Goal: Use online tool/utility: Utilize a website feature to perform a specific function

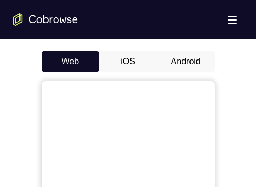
scroll to position [501, 0]
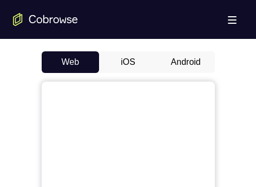
click at [184, 56] on button "Android" at bounding box center [186, 62] width 58 height 22
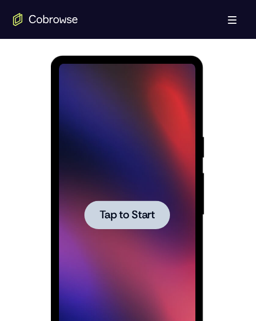
scroll to position [539, 0]
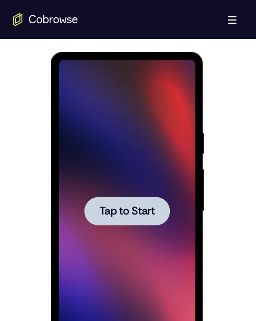
click at [128, 186] on span "Tap to Start" at bounding box center [126, 211] width 55 height 11
click at [126, 186] on span "Tap to Start" at bounding box center [126, 211] width 55 height 11
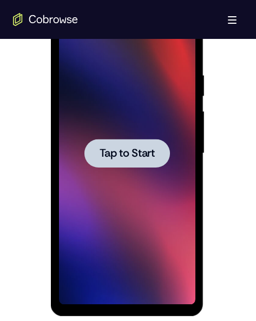
scroll to position [594, 0]
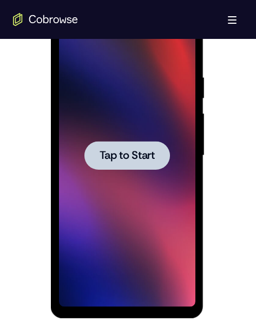
click at [120, 158] on span "Tap to Start" at bounding box center [126, 155] width 55 height 11
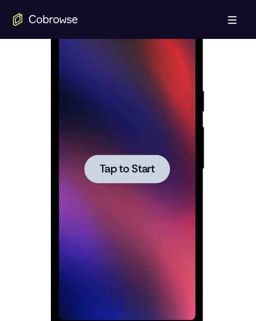
scroll to position [579, 0]
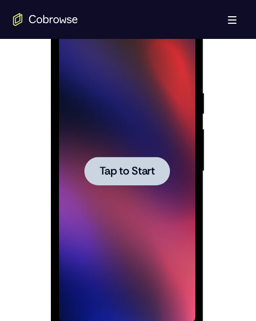
click at [128, 167] on span "Tap to Start" at bounding box center [126, 171] width 55 height 11
click at [134, 168] on span "Tap to Start" at bounding box center [126, 171] width 55 height 11
click at [148, 171] on span "Tap to Start" at bounding box center [126, 171] width 55 height 11
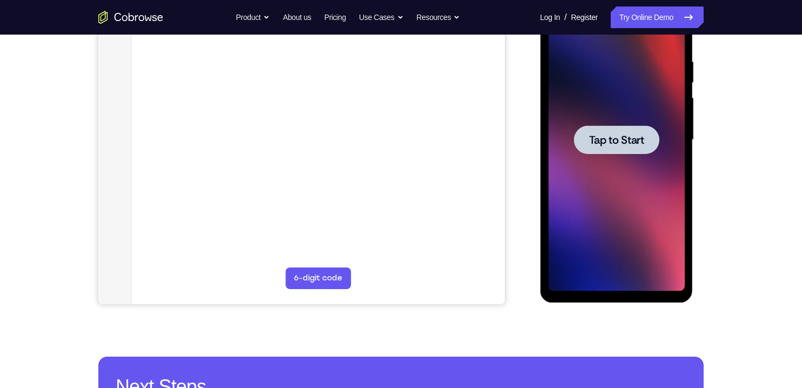
scroll to position [191, 0]
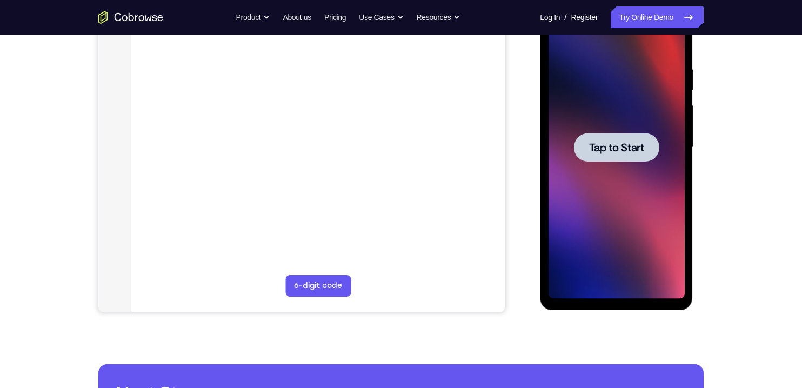
click at [255, 143] on span "Tap to Start" at bounding box center [615, 147] width 55 height 11
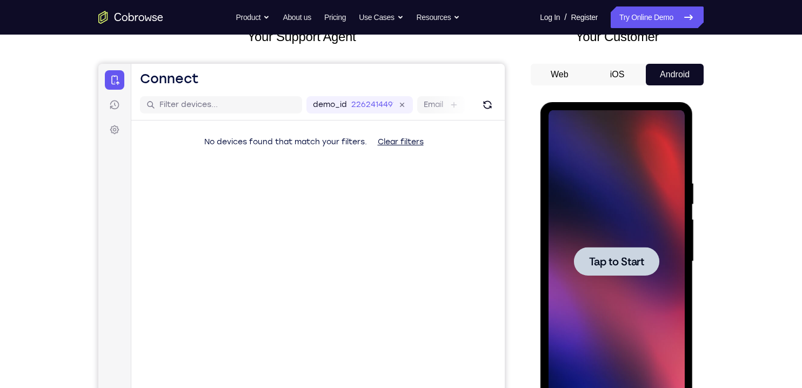
scroll to position [72, 0]
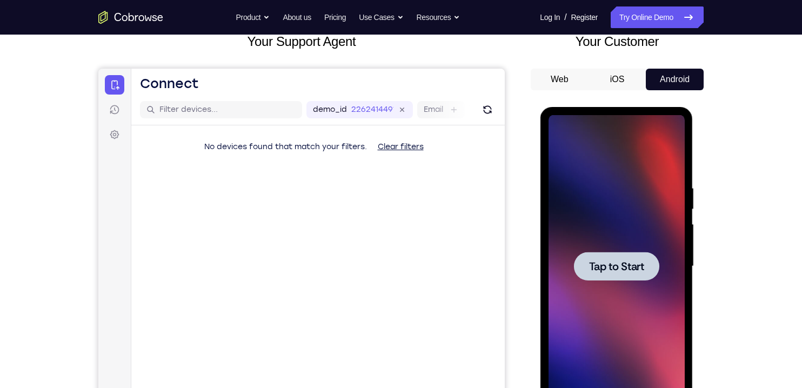
click at [255, 186] on span "Tap to Start" at bounding box center [615, 266] width 55 height 11
click at [255, 80] on button "iOS" at bounding box center [617, 80] width 58 height 22
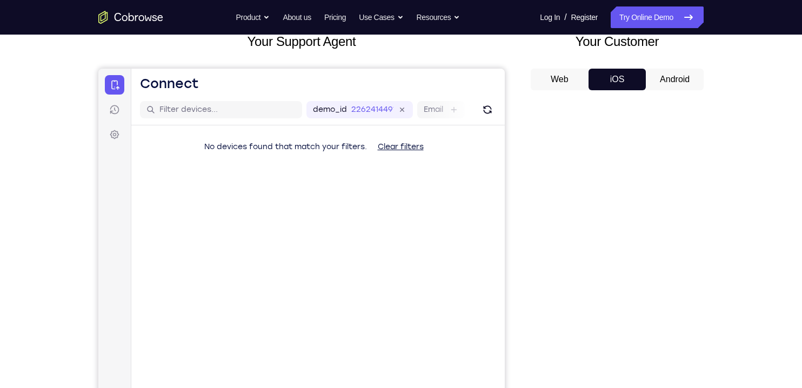
click at [255, 77] on button "Web" at bounding box center [560, 80] width 58 height 22
click at [255, 79] on button "Android" at bounding box center [675, 80] width 58 height 22
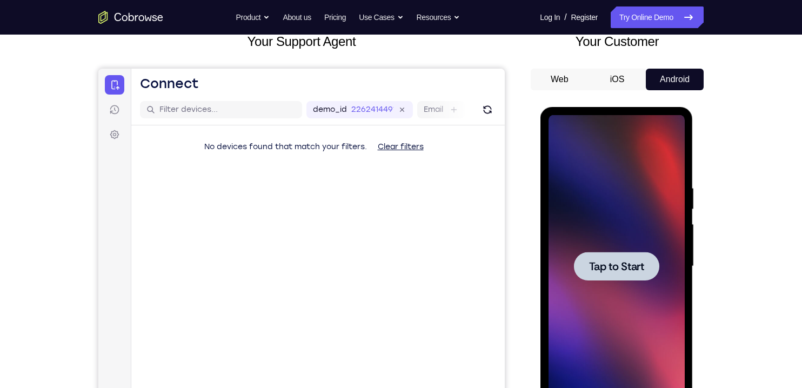
click at [255, 186] on span "Tap to Start" at bounding box center [615, 266] width 55 height 11
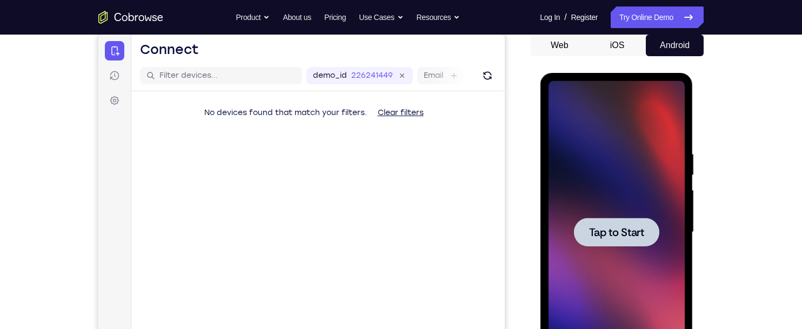
scroll to position [107, 0]
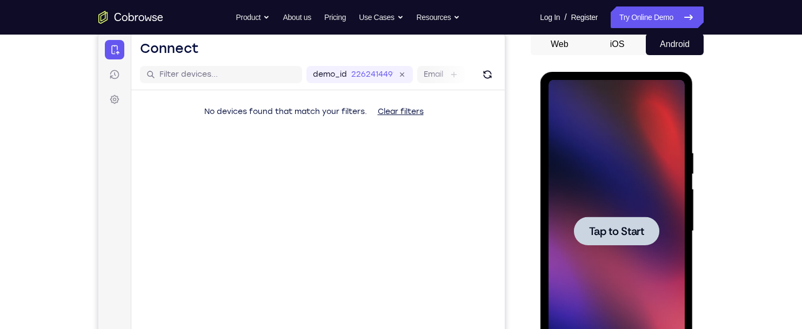
click at [255, 186] on span "Tap to Start" at bounding box center [615, 231] width 55 height 11
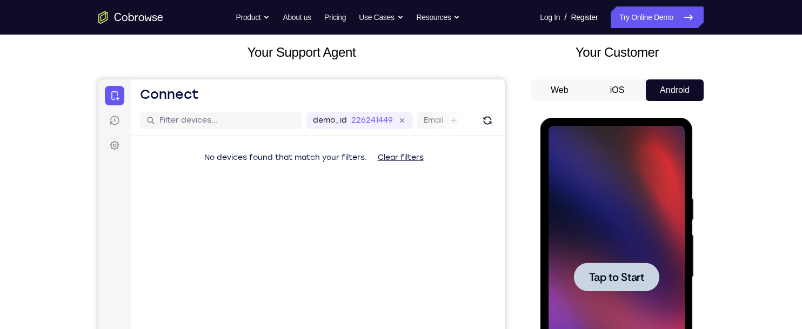
scroll to position [58, 0]
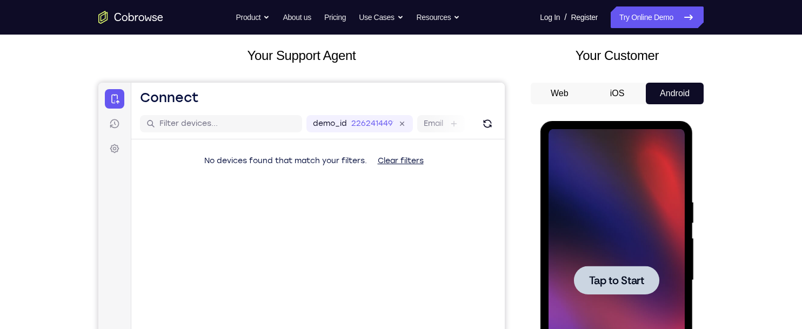
click at [255, 186] on span "Tap to Start" at bounding box center [615, 280] width 55 height 11
click at [255, 95] on button "iOS" at bounding box center [617, 94] width 58 height 22
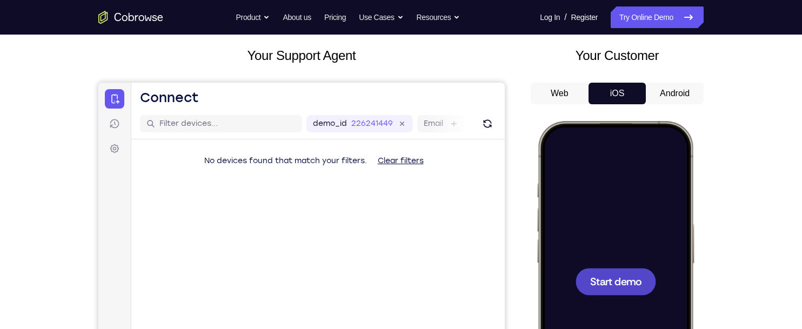
click at [255, 90] on button "Android" at bounding box center [675, 94] width 58 height 22
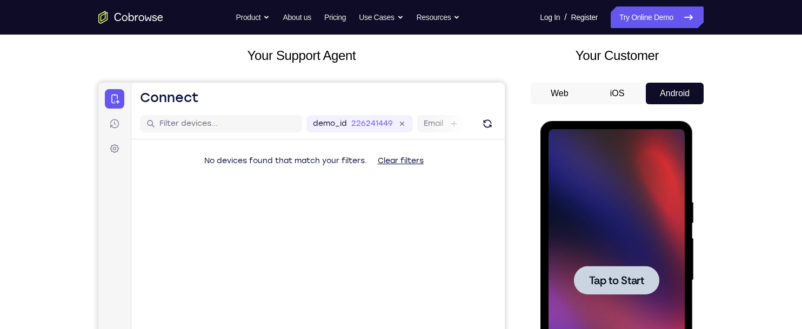
click at [255, 90] on button "iOS" at bounding box center [617, 94] width 58 height 22
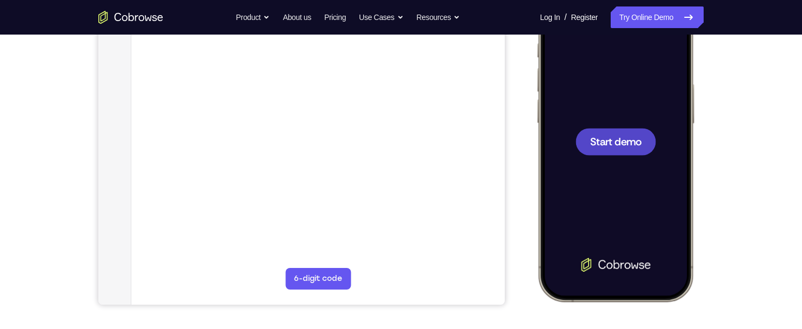
click at [255, 144] on span "Start demo" at bounding box center [615, 141] width 51 height 10
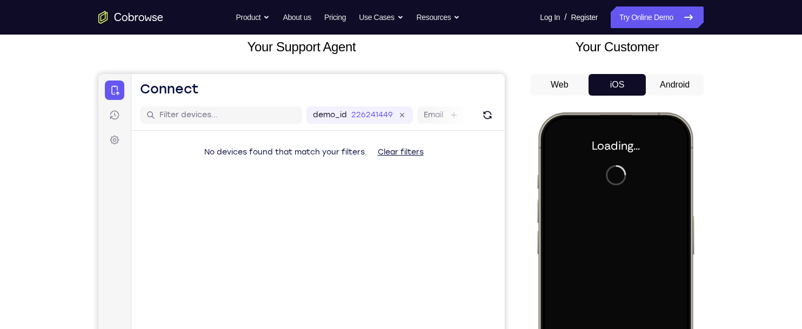
scroll to position [55, 0]
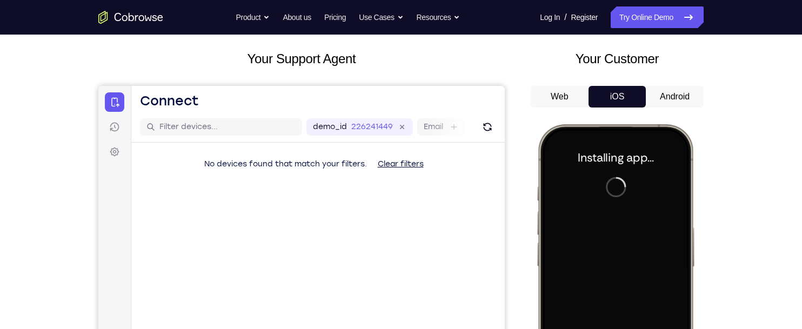
click at [255, 92] on button "Android" at bounding box center [675, 97] width 58 height 22
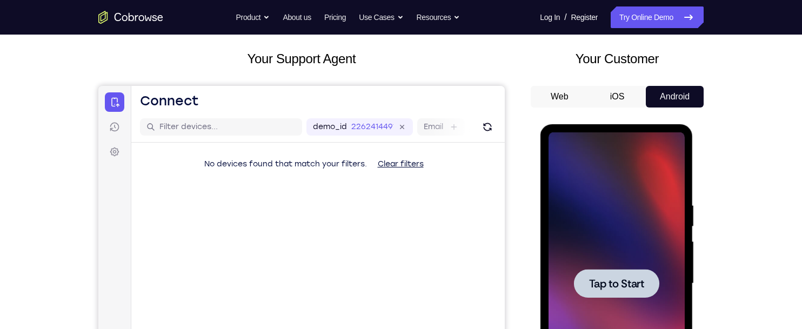
click at [255, 186] on span "Tap to Start" at bounding box center [615, 283] width 55 height 11
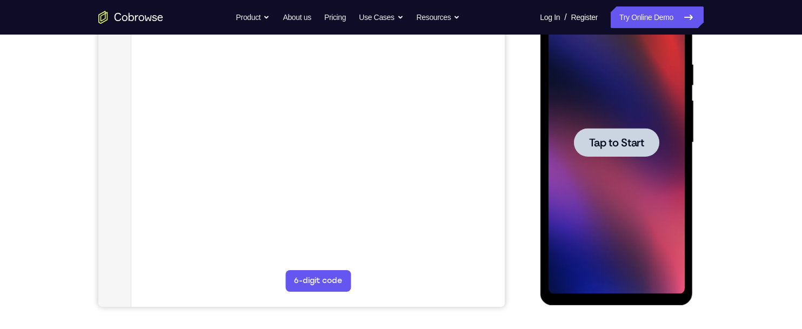
scroll to position [196, 0]
click at [255, 137] on span "Tap to Start" at bounding box center [615, 142] width 55 height 11
click at [255, 147] on span "Tap to Start" at bounding box center [615, 142] width 55 height 11
click at [255, 139] on span "Tap to Start" at bounding box center [615, 142] width 55 height 11
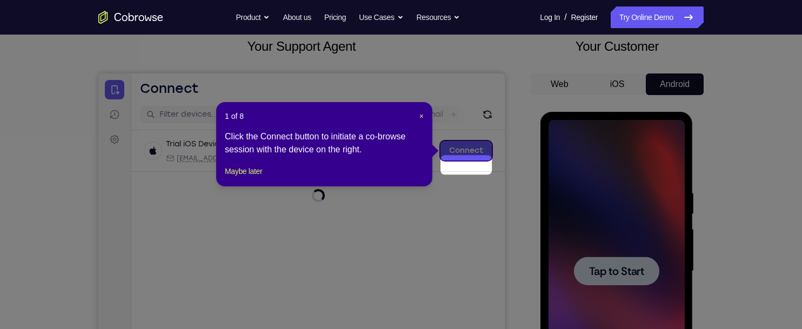
scroll to position [52, 0]
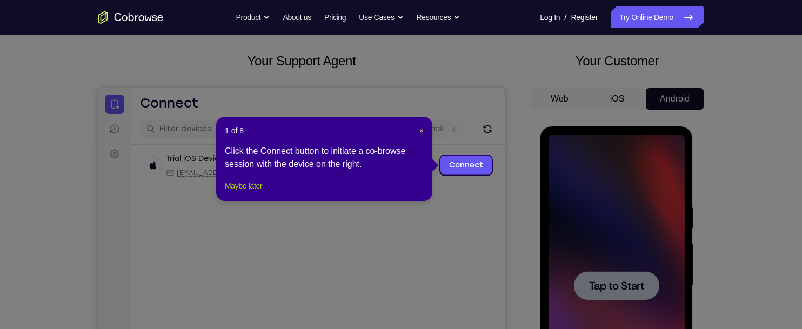
click at [243, 186] on button "Maybe later" at bounding box center [243, 185] width 37 height 13
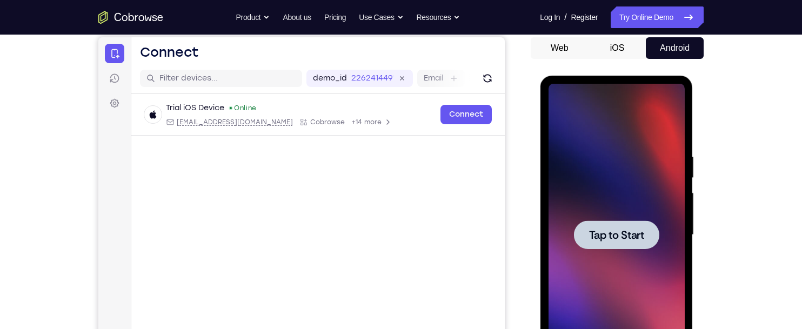
scroll to position [165, 0]
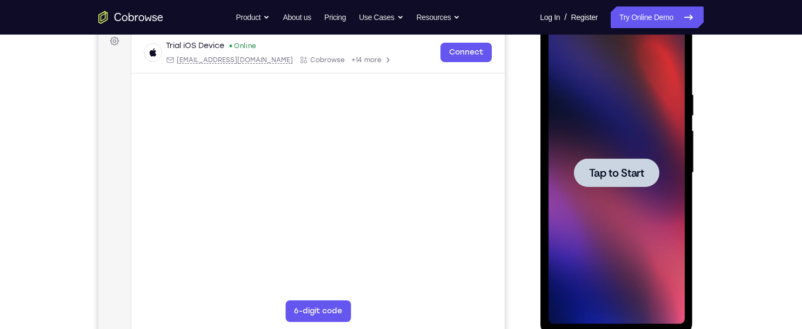
click at [255, 164] on div at bounding box center [615, 172] width 85 height 29
click at [255, 175] on span "Tap to Start" at bounding box center [615, 172] width 55 height 11
click at [255, 174] on span "Tap to Start" at bounding box center [615, 172] width 55 height 11
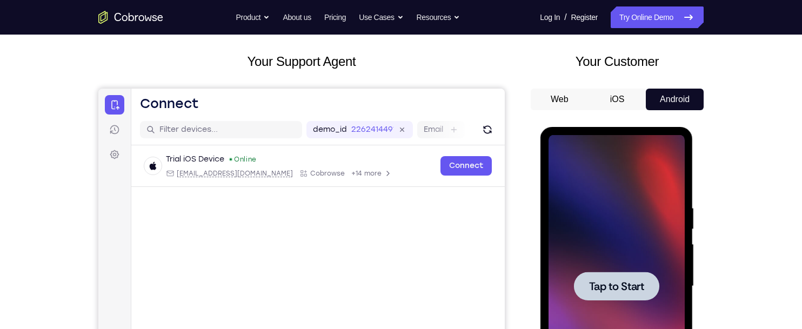
scroll to position [51, 0]
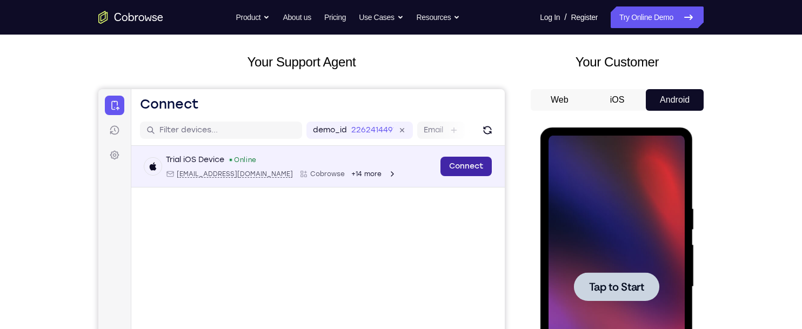
click at [255, 163] on link "Connect" at bounding box center [465, 166] width 51 height 19
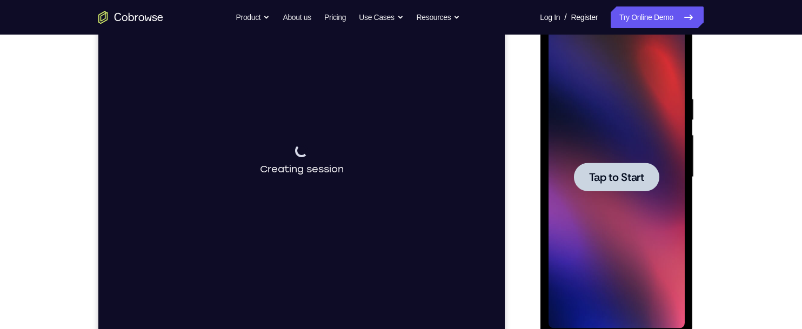
scroll to position [174, 0]
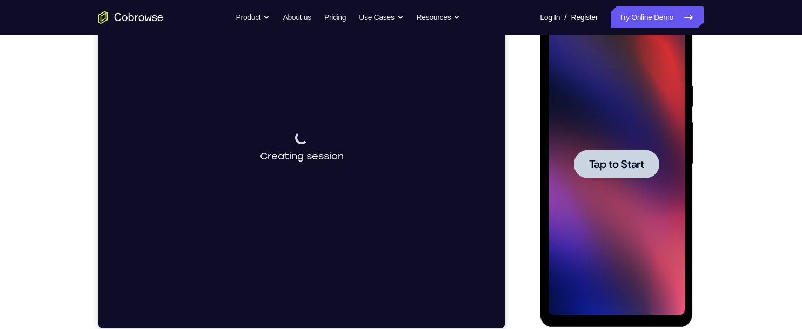
click at [255, 152] on div at bounding box center [615, 164] width 85 height 29
click at [255, 160] on span "Tap to Start" at bounding box center [615, 164] width 55 height 11
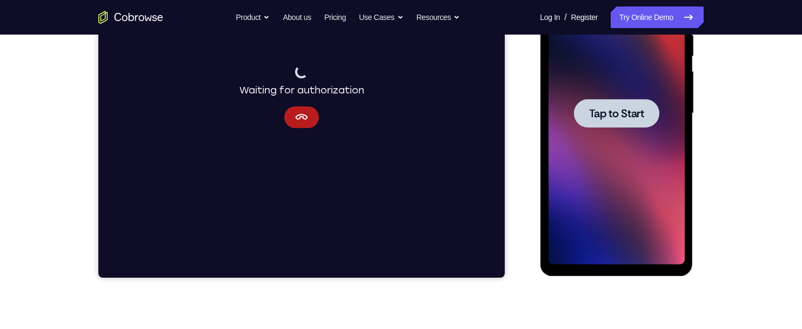
scroll to position [224, 0]
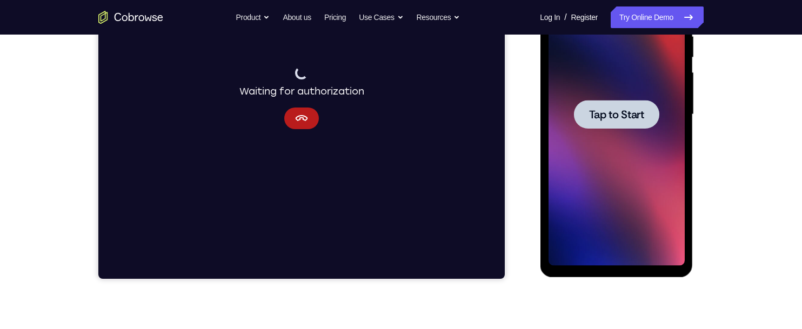
click at [255, 109] on span "Tap to Start" at bounding box center [615, 114] width 55 height 11
click at [255, 108] on button "Cancel" at bounding box center [301, 119] width 35 height 22
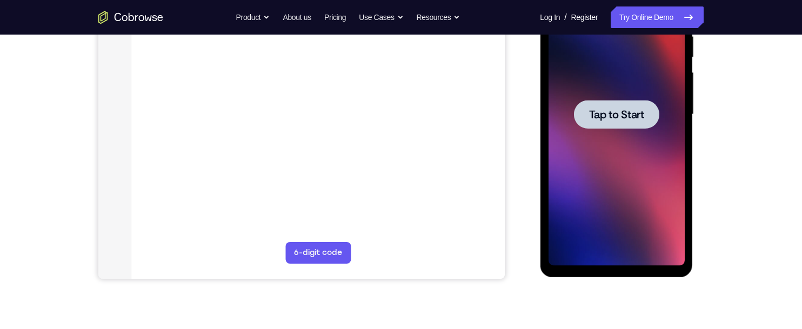
click at [255, 108] on main "demo_id 2262414491 2262414491 Email User ID Device ID Device name 6-digit code …" at bounding box center [317, 124] width 373 height 362
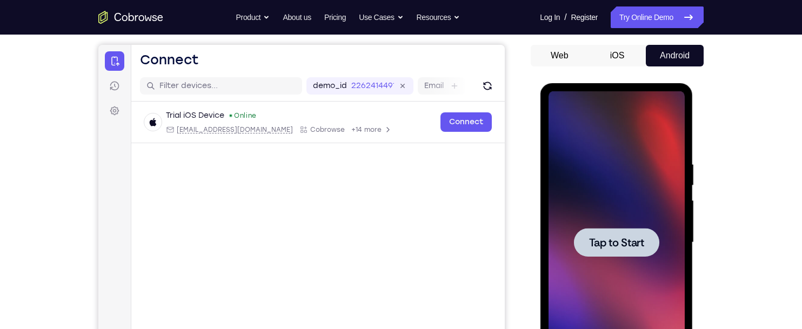
scroll to position [96, 0]
click at [255, 186] on div at bounding box center [615, 241] width 85 height 29
click at [255, 186] on span "Tap to Start" at bounding box center [615, 242] width 55 height 11
click at [255, 53] on button "iOS" at bounding box center [617, 55] width 58 height 22
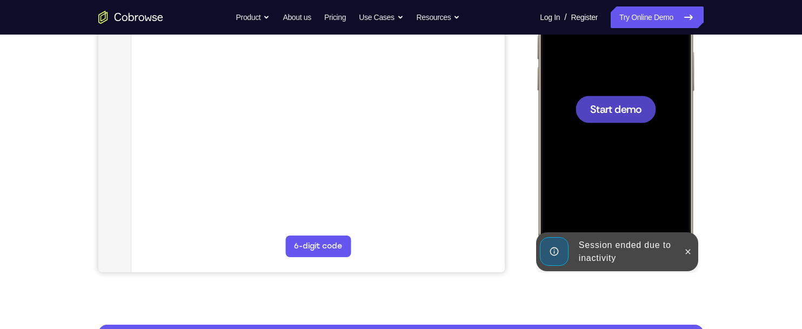
scroll to position [240, 0]
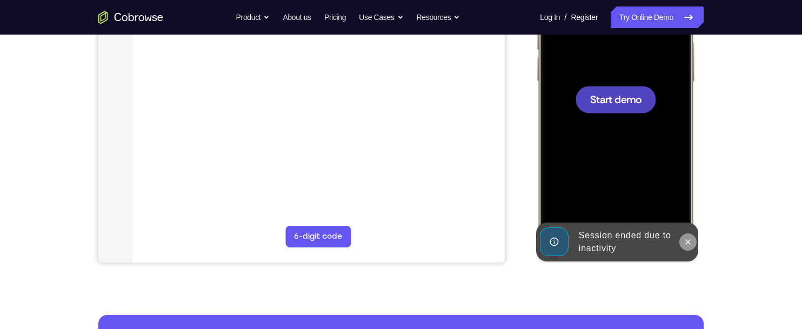
click at [255, 186] on icon at bounding box center [688, 241] width 5 height 5
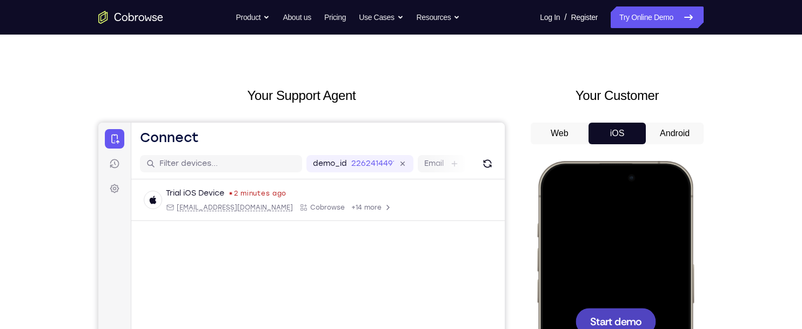
scroll to position [0, 0]
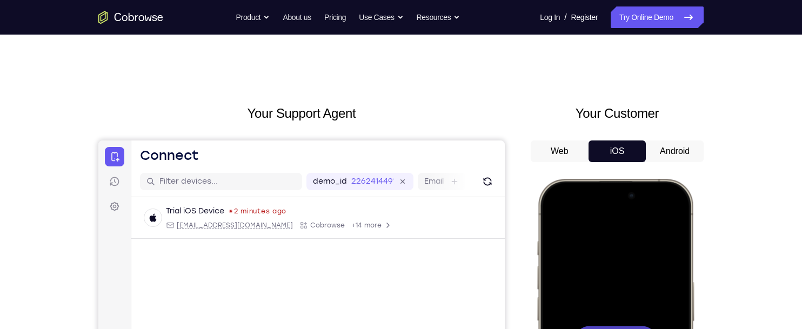
click at [255, 140] on button "Android" at bounding box center [675, 151] width 58 height 22
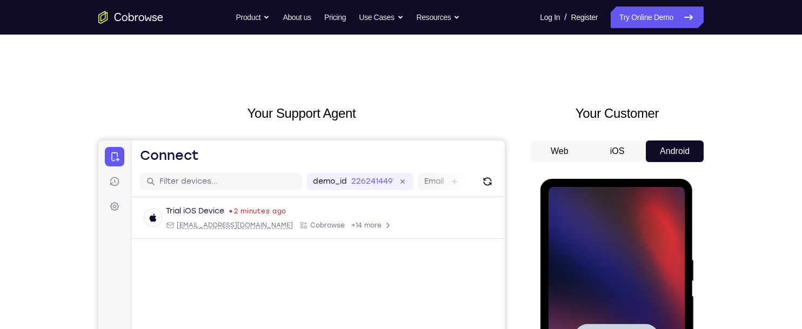
scroll to position [145, 0]
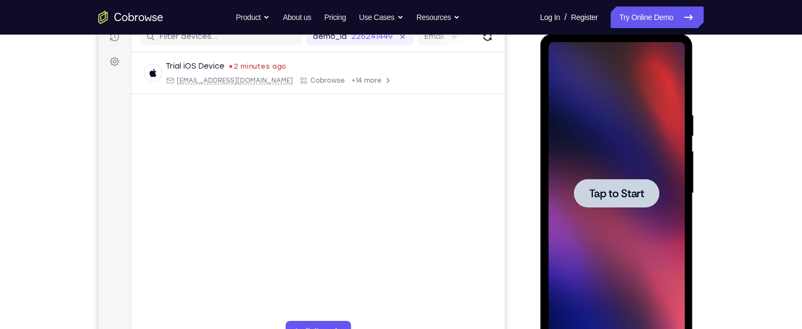
click at [255, 186] on span "Tap to Start" at bounding box center [615, 193] width 55 height 11
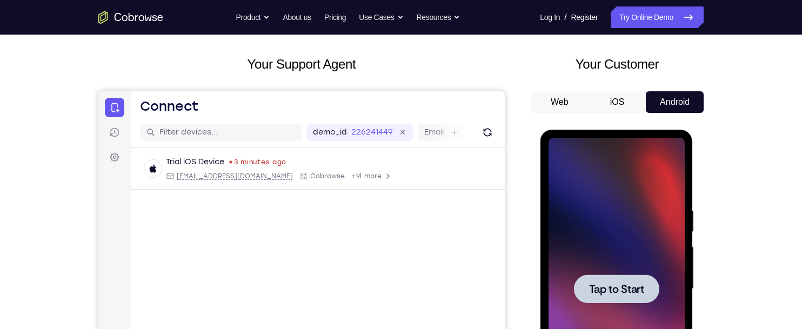
scroll to position [0, 0]
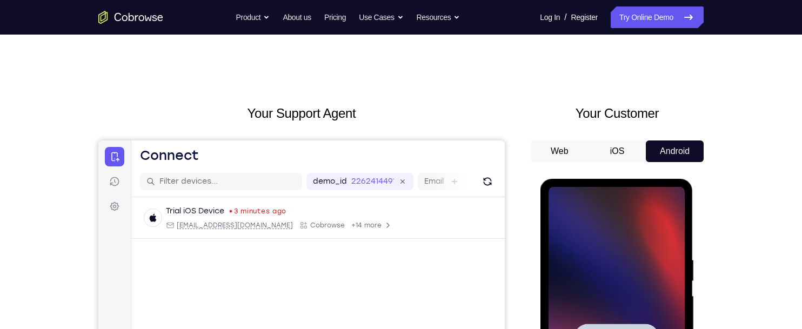
click at [125, 21] on icon "Go to the home page" at bounding box center [124, 18] width 5 height 6
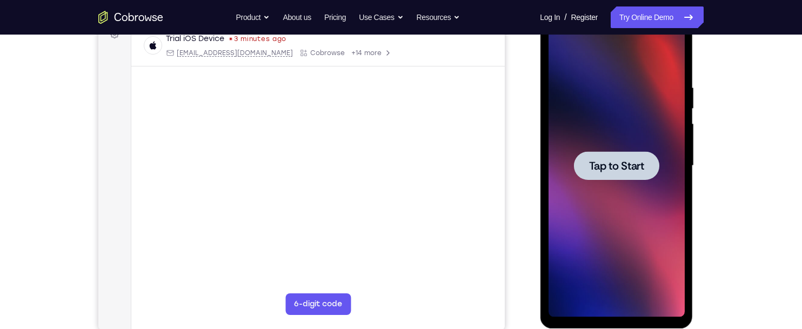
scroll to position [173, 0]
